Goal: Go to known website: Go to known website

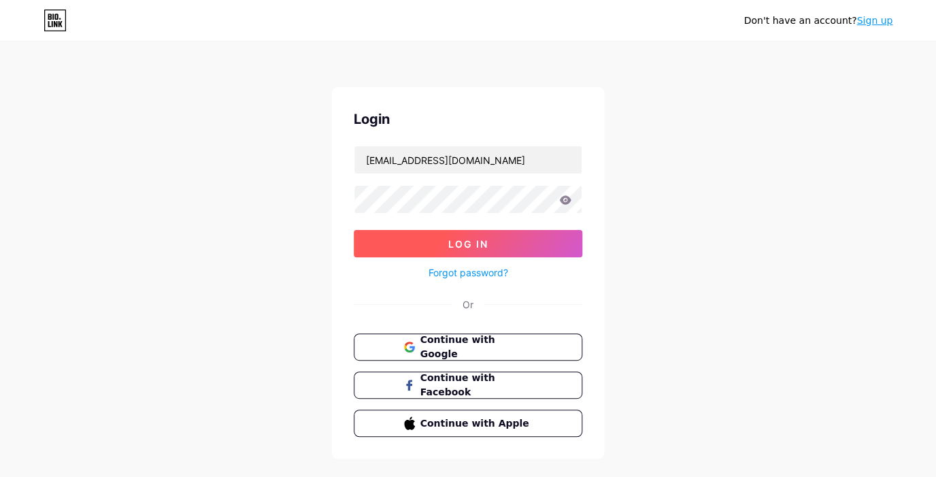
click at [496, 247] on button "Log In" at bounding box center [468, 243] width 229 height 27
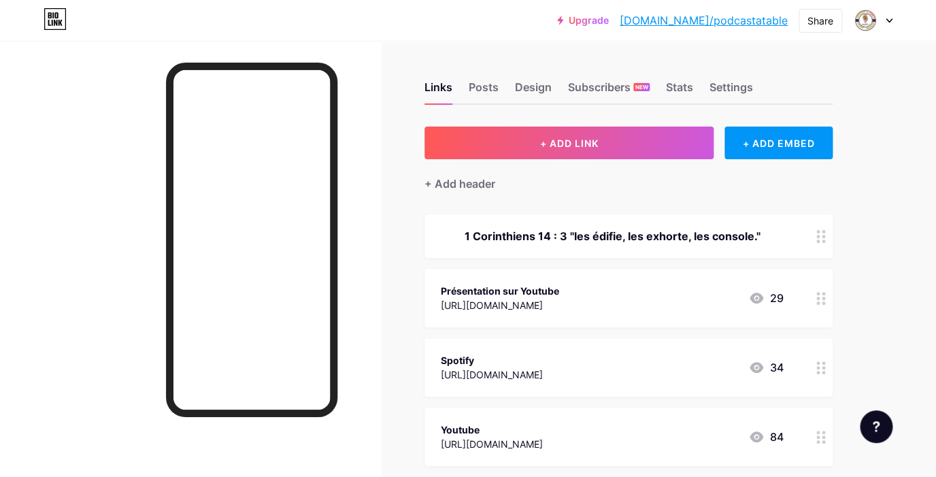
click at [740, 23] on link "[DOMAIN_NAME]/podcastatable" at bounding box center [704, 20] width 168 height 16
